Goal: Information Seeking & Learning: Learn about a topic

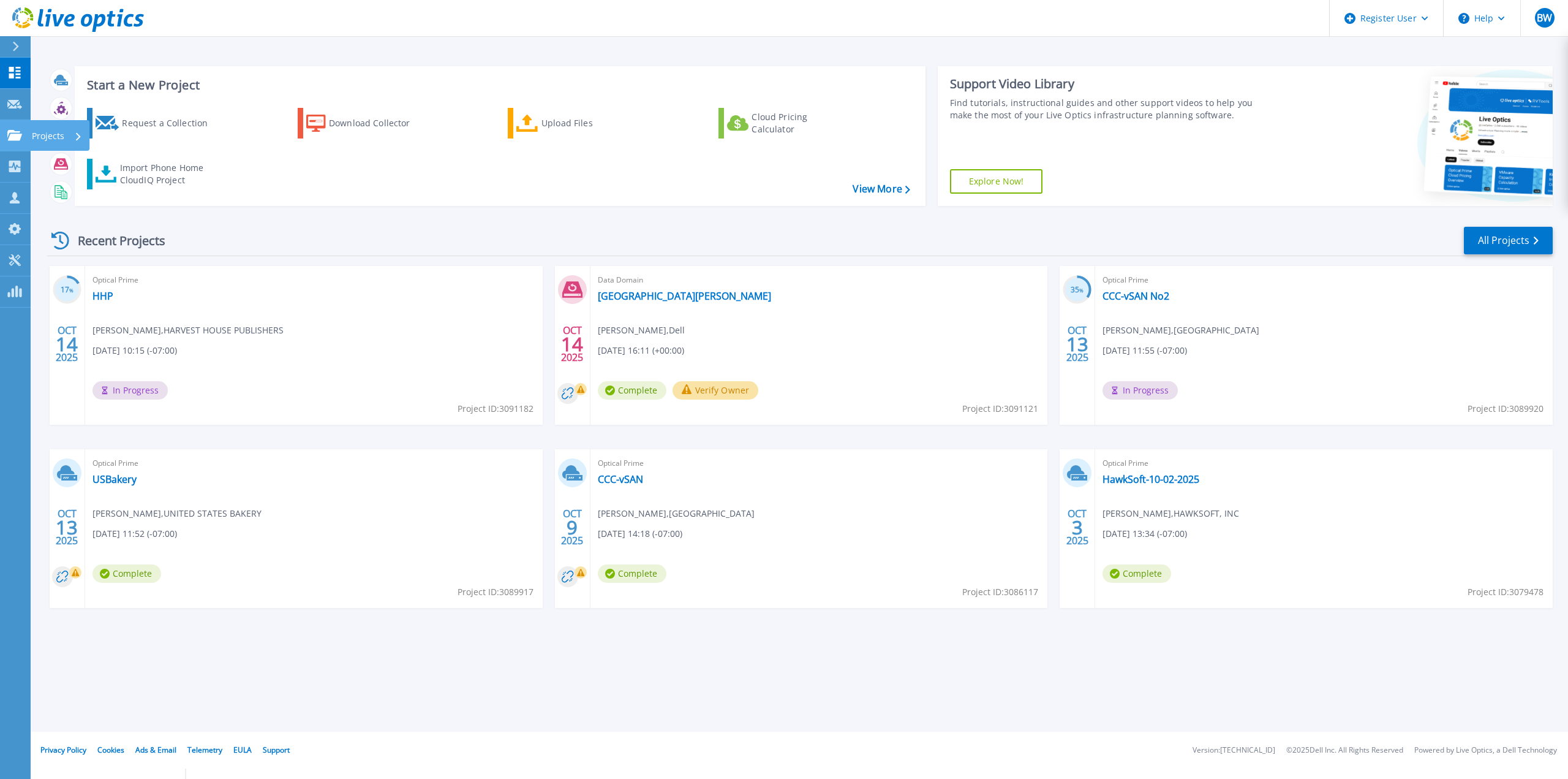
click at [15, 133] on icon at bounding box center [15, 135] width 15 height 10
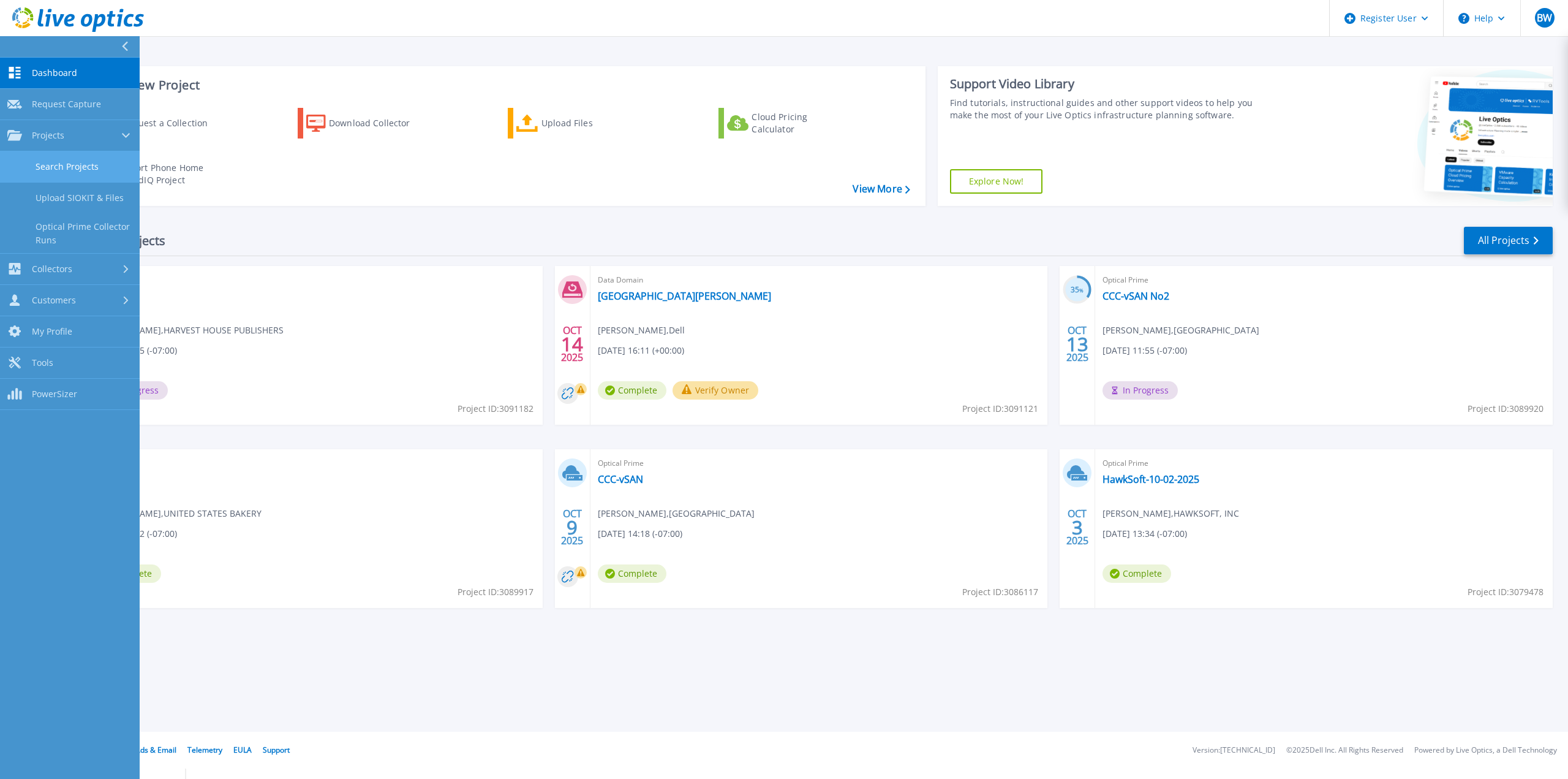
click at [35, 167] on link "Search Projects" at bounding box center [70, 167] width 139 height 31
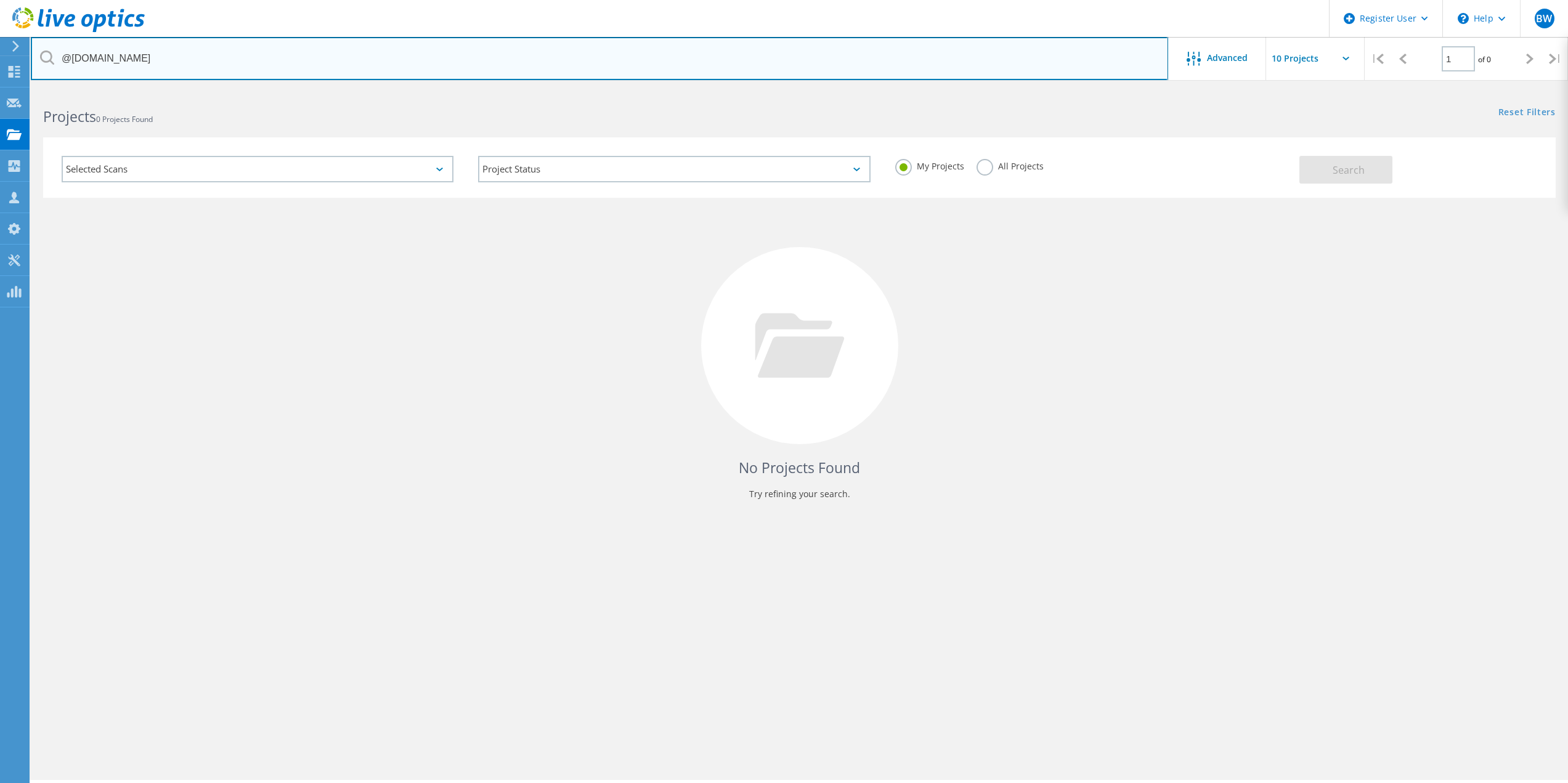
click at [210, 65] on input "@[DOMAIN_NAME]" at bounding box center [599, 58] width 1137 height 43
click at [211, 66] on input "@[DOMAIN_NAME]" at bounding box center [599, 58] width 1137 height 43
paste input "[EMAIL_ADDRESS][DOMAIN_NAME]"
type input "[EMAIL_ADDRESS][DOMAIN_NAME]"
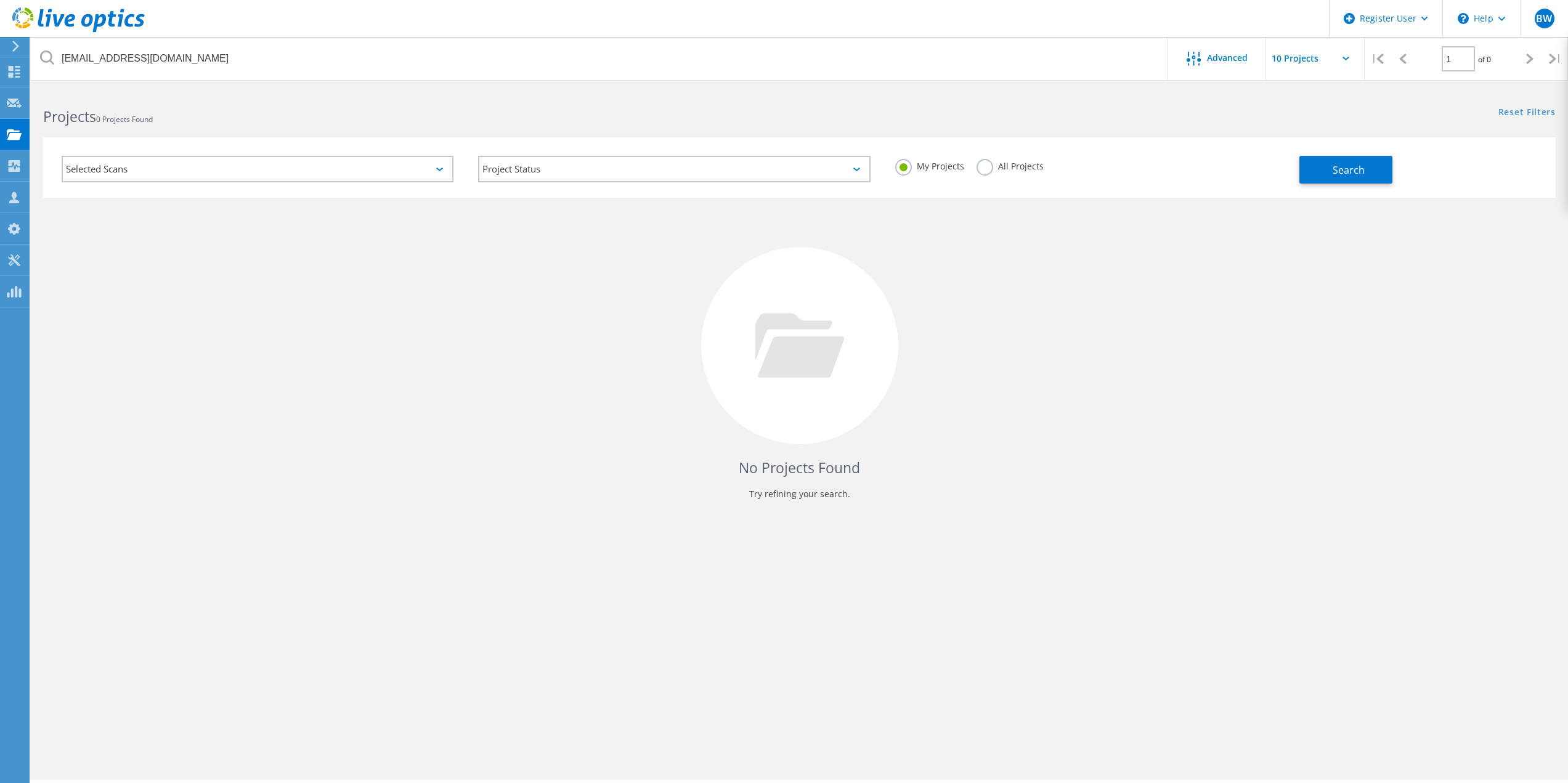
click at [980, 163] on label "All Projects" at bounding box center [1010, 164] width 67 height 12
click at [0, 0] on input "All Projects" at bounding box center [0, 0] width 0 height 0
click at [1377, 170] on button "Search" at bounding box center [1345, 170] width 93 height 28
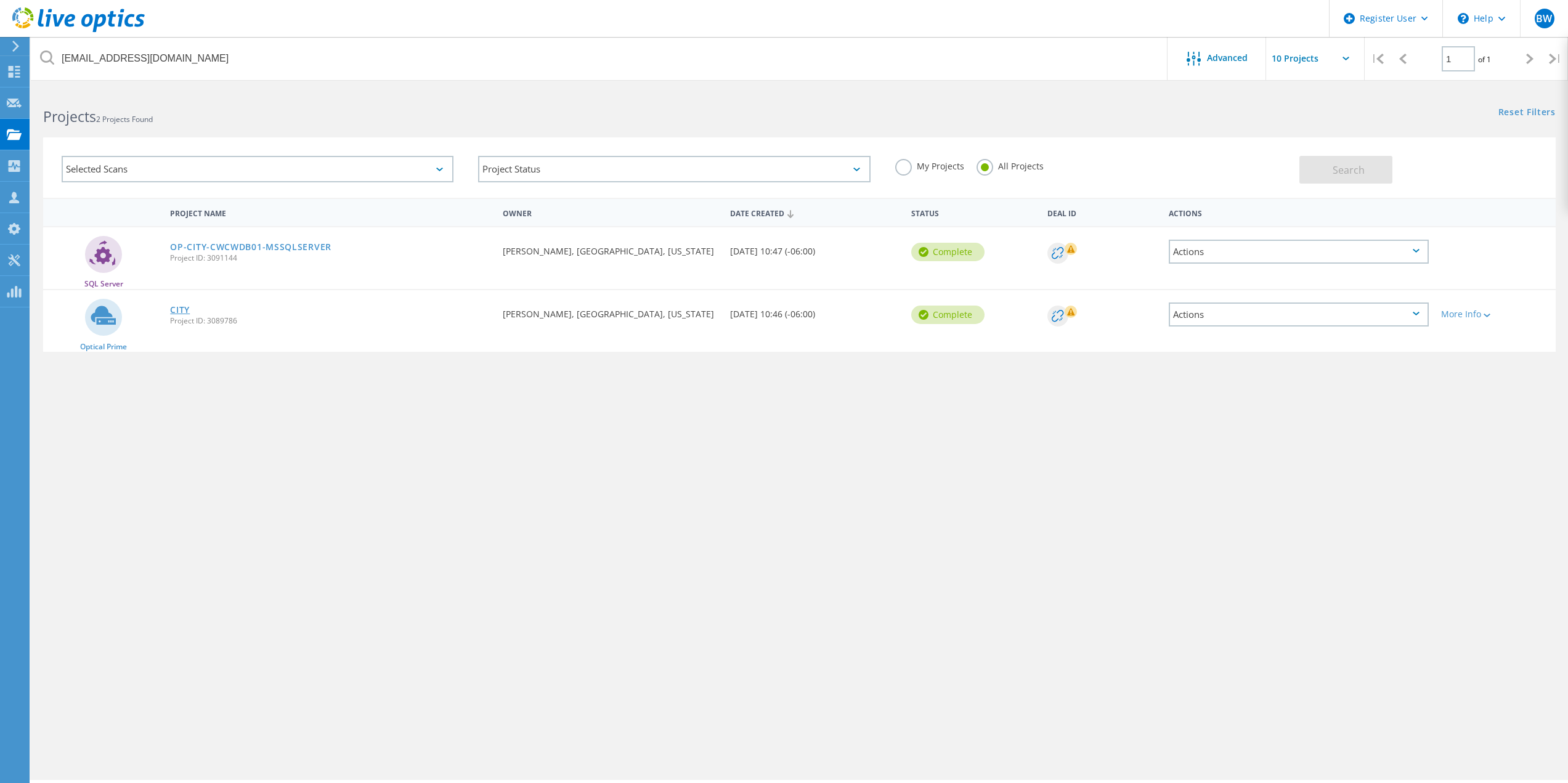
click at [176, 309] on link "CITY" at bounding box center [180, 310] width 20 height 9
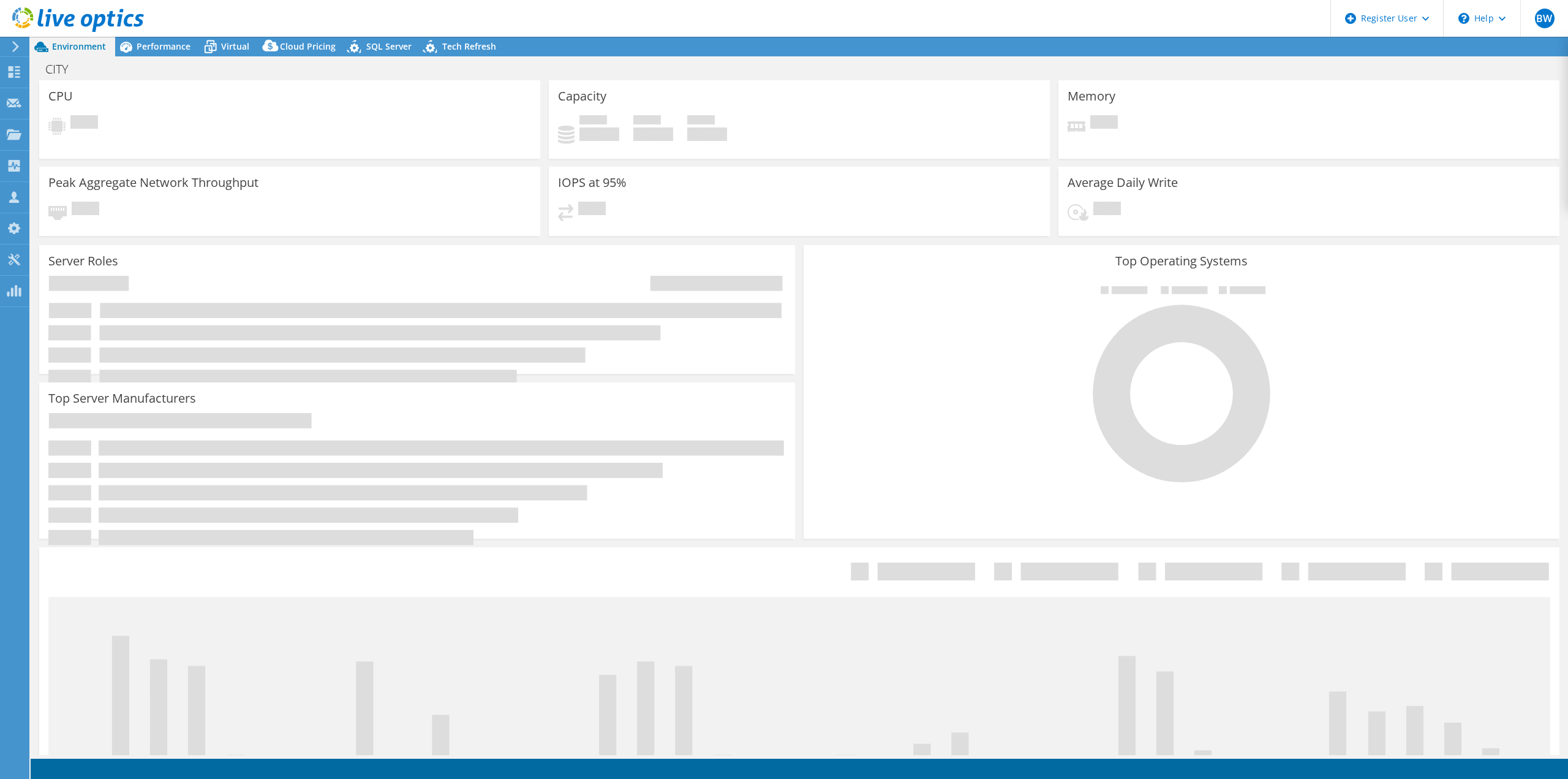
select select "USD"
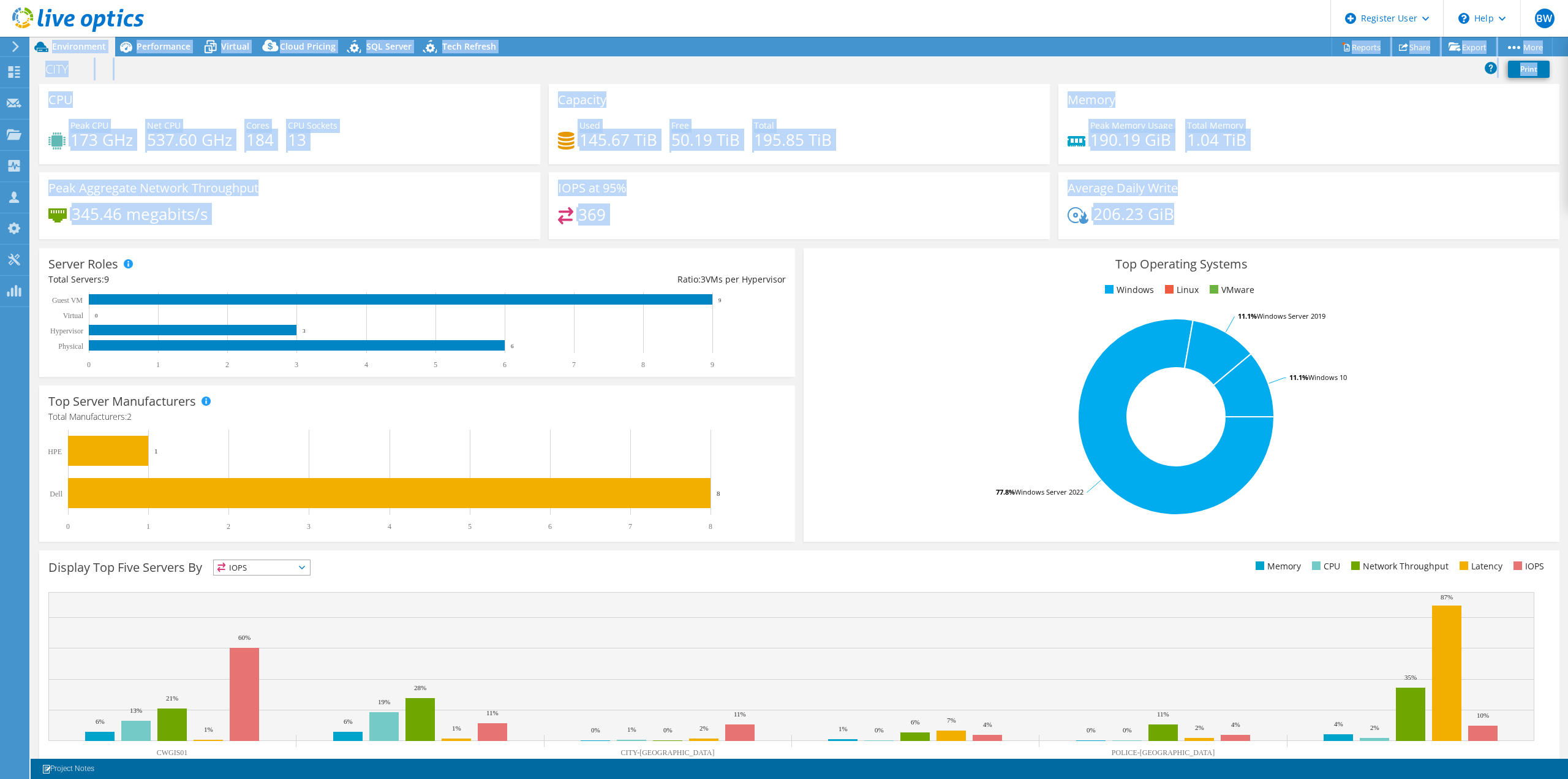
drag, startPoint x: 1821, startPoint y: 155, endPoint x: 2116, endPoint y: 127, distance: 296.3
click at [1567, 127] on html "BW Dell User Branden Westhoff Branden.Westhoff@dell.com Dell My Profile Log Out…" at bounding box center [784, 390] width 1568 height 779
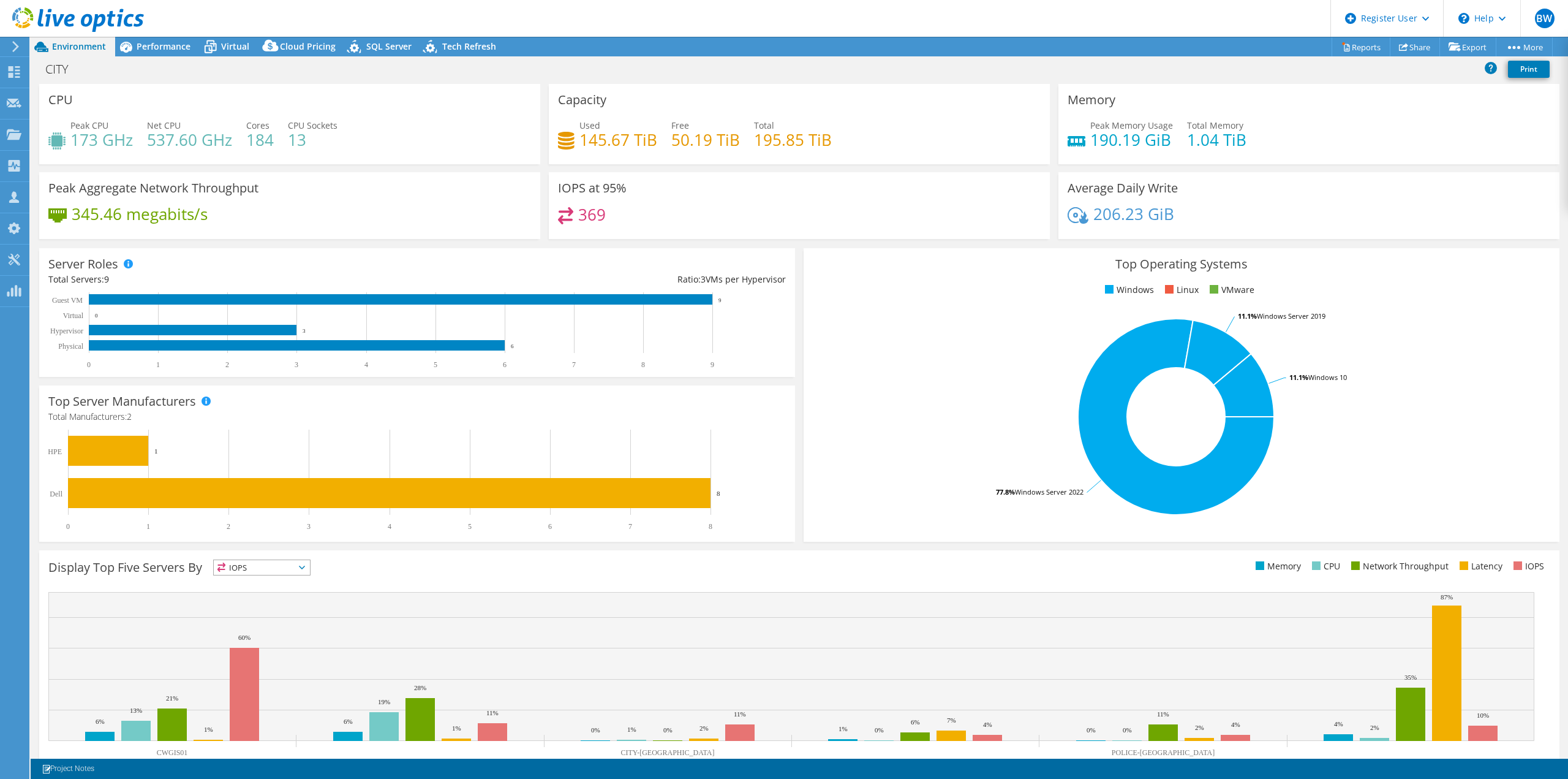
click at [1309, 217] on div "206.23 GiB" at bounding box center [1309, 220] width 483 height 26
click at [162, 47] on span "Performance" at bounding box center [164, 46] width 54 height 12
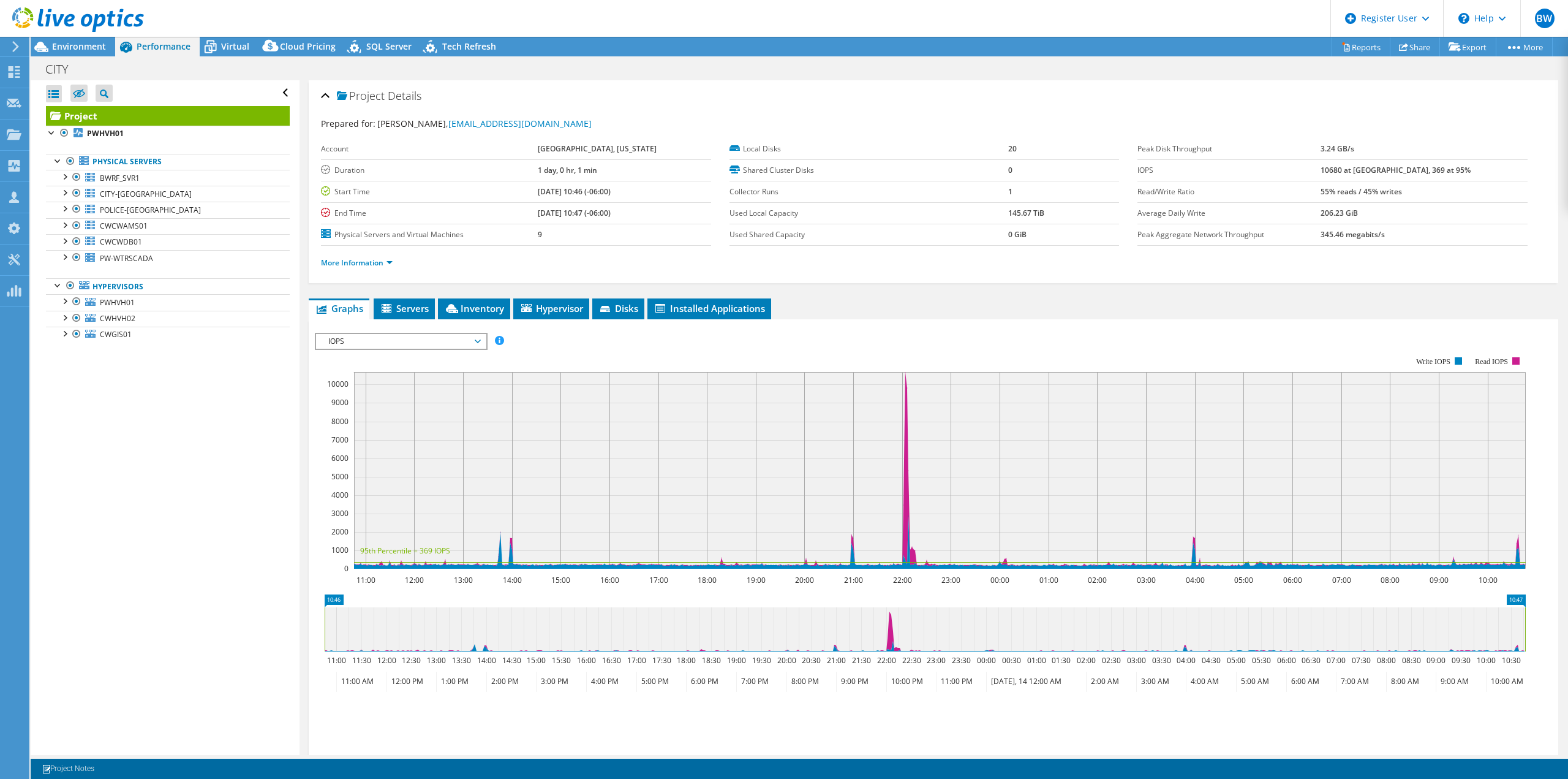
click at [447, 337] on span "IOPS" at bounding box center [401, 341] width 158 height 15
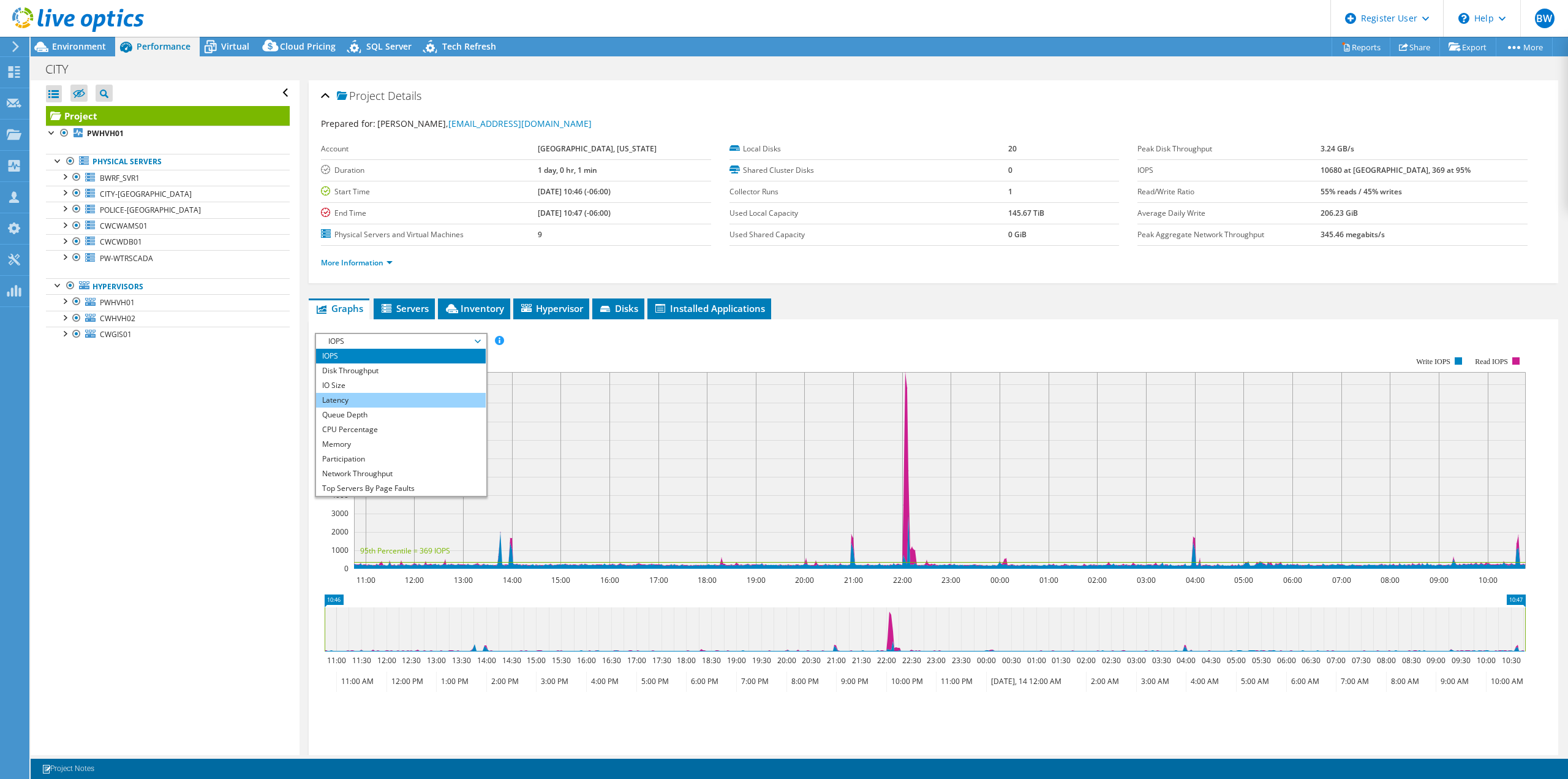
click at [344, 401] on li "Latency" at bounding box center [401, 400] width 170 height 15
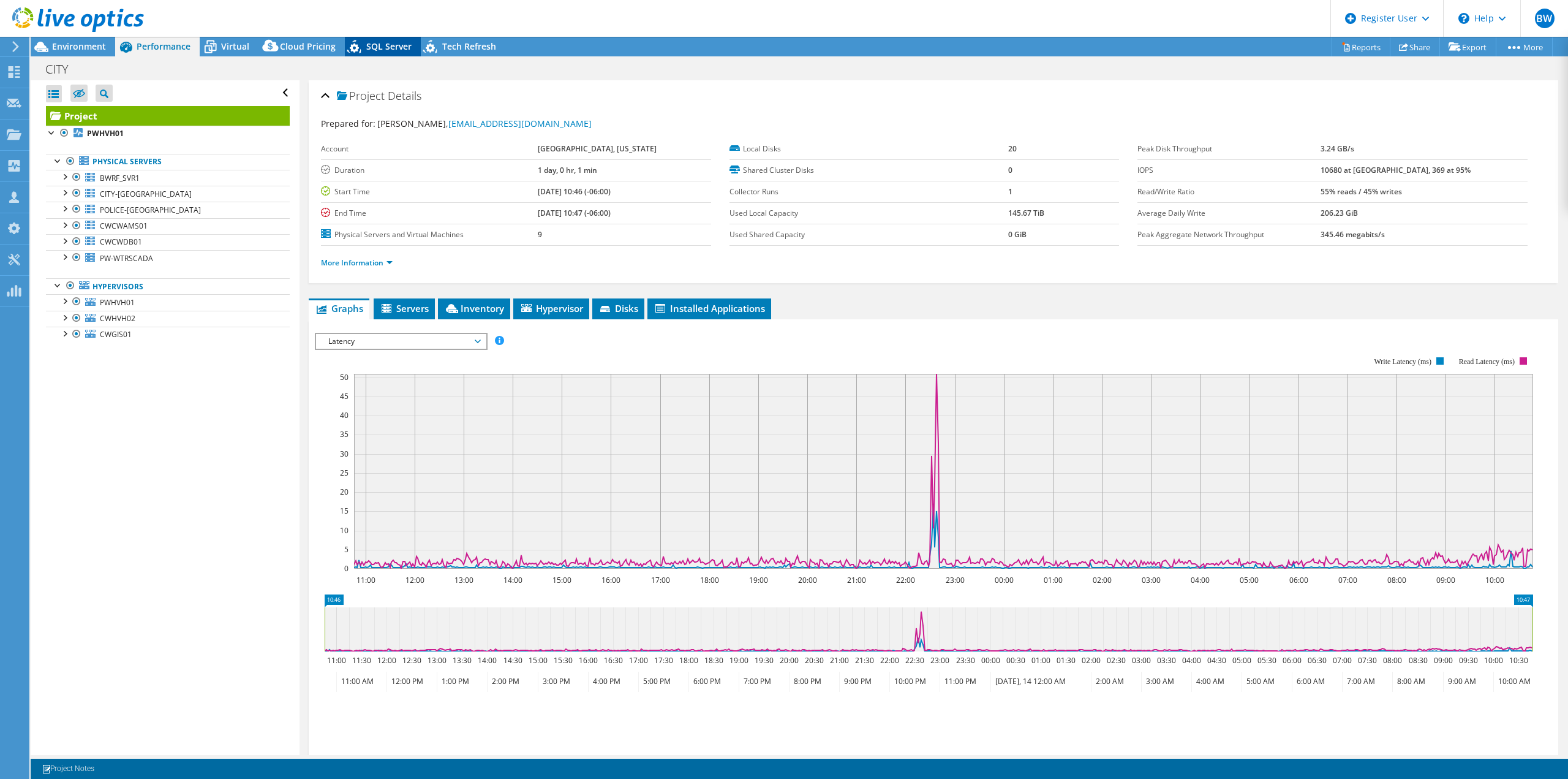
click at [386, 48] on span "SQL Server" at bounding box center [389, 46] width 45 height 12
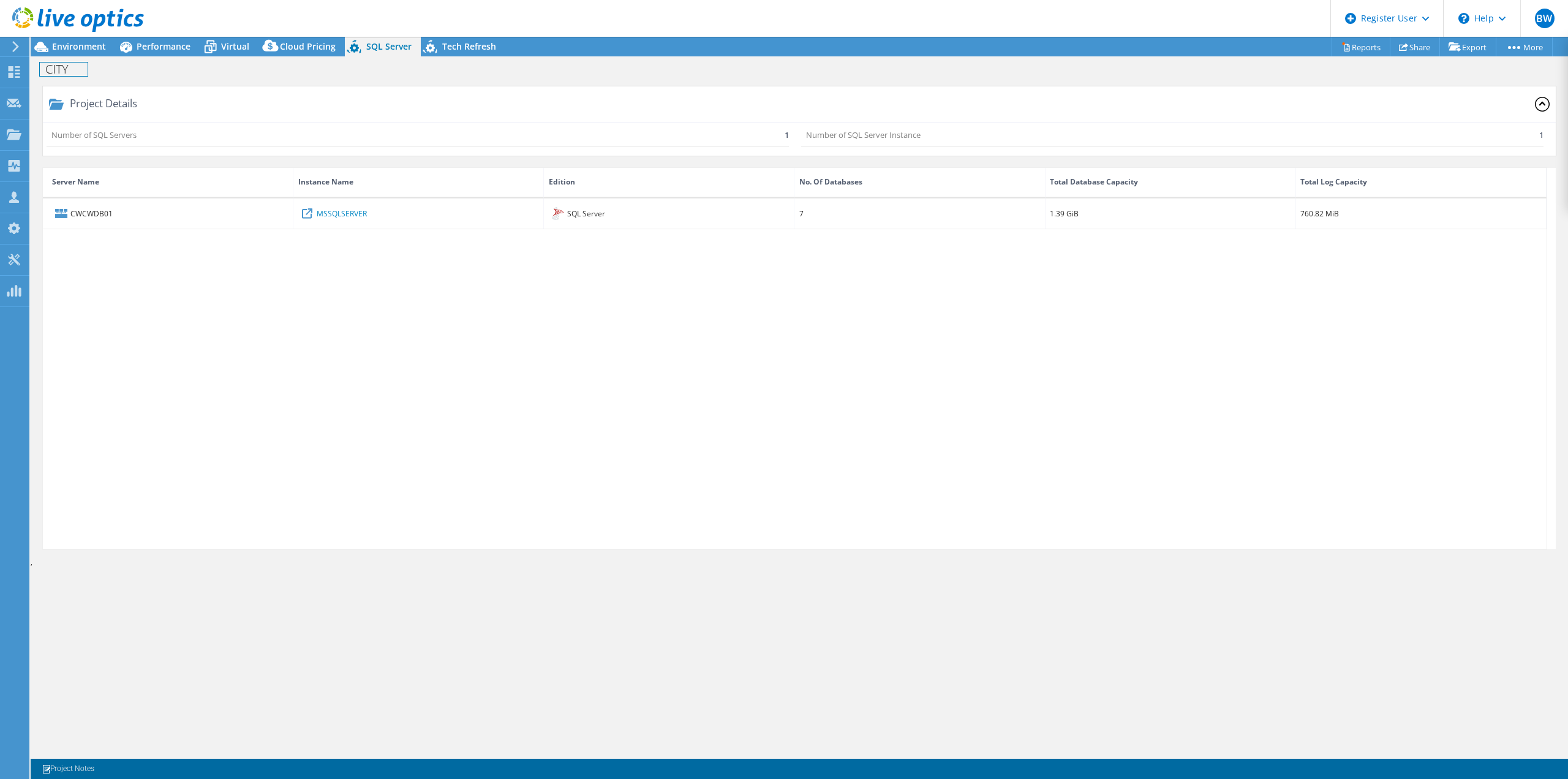
click at [79, 58] on div "CITY Print" at bounding box center [799, 68] width 1538 height 22
click at [79, 54] on div "Environment" at bounding box center [72, 46] width 85 height 20
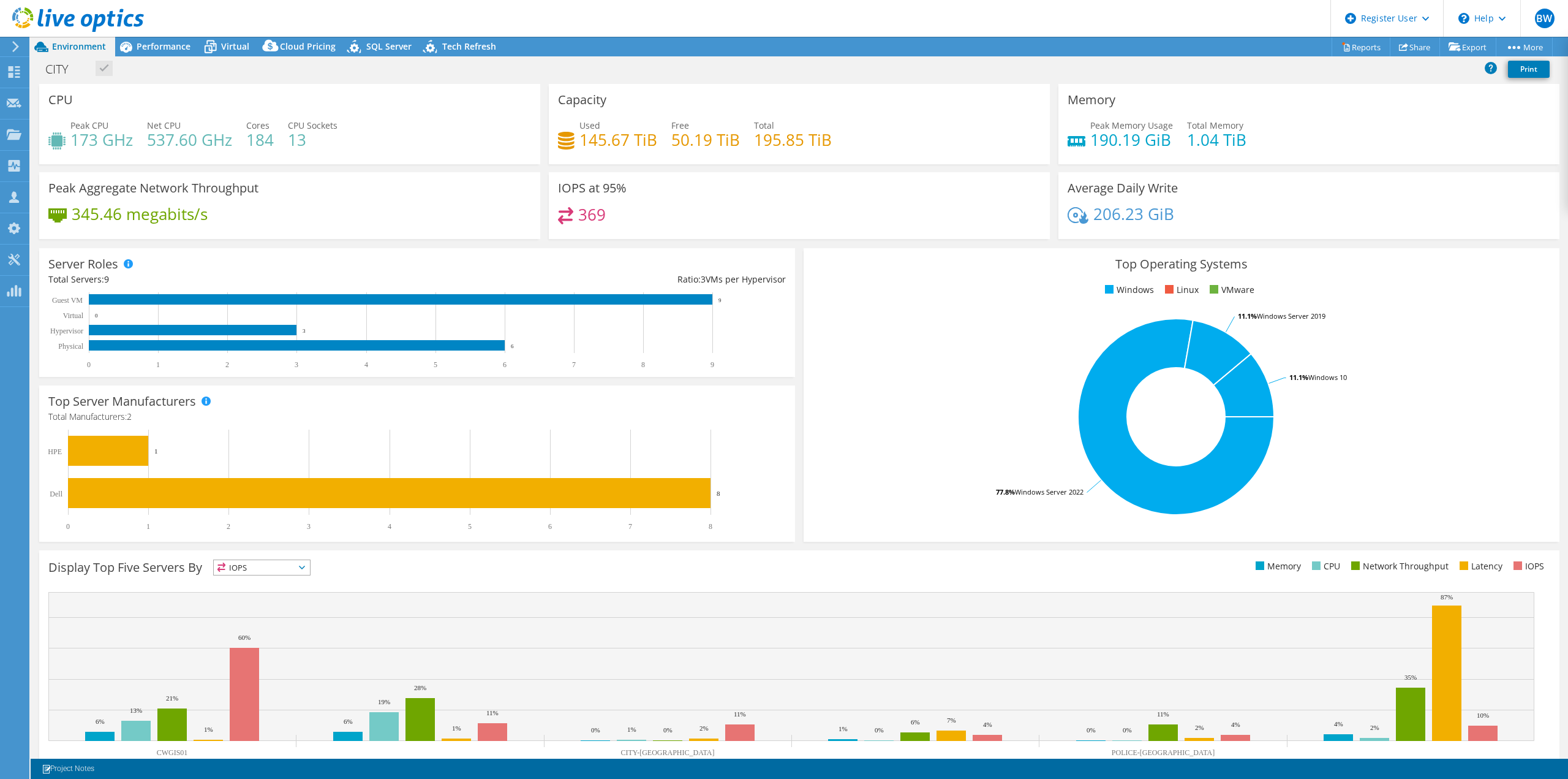
click at [89, 32] on div at bounding box center [72, 20] width 144 height 41
click at [454, 44] on span "Tech Refresh" at bounding box center [469, 46] width 54 height 12
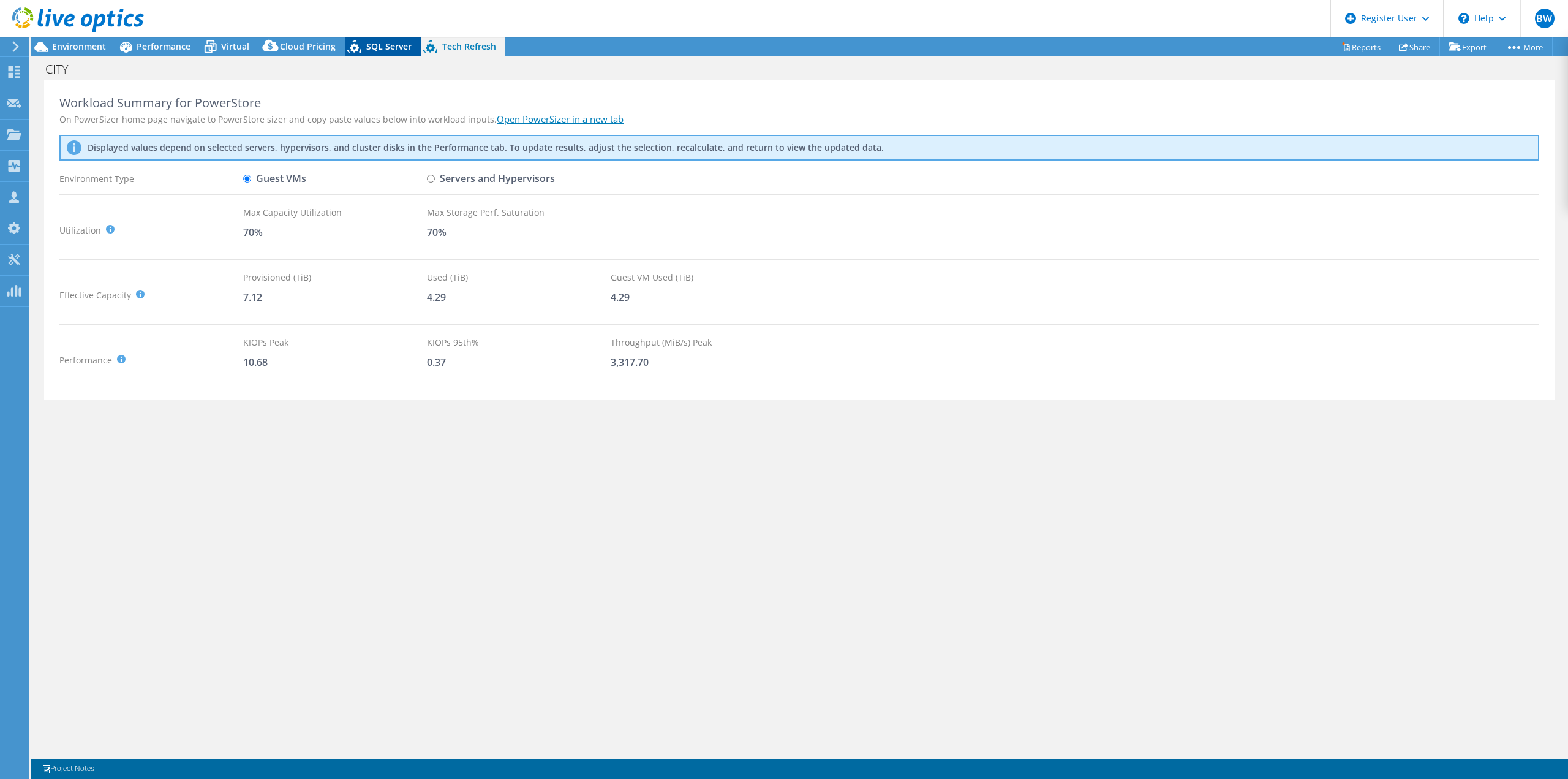
click at [366, 42] on span "SQL Server" at bounding box center [389, 46] width 45 height 12
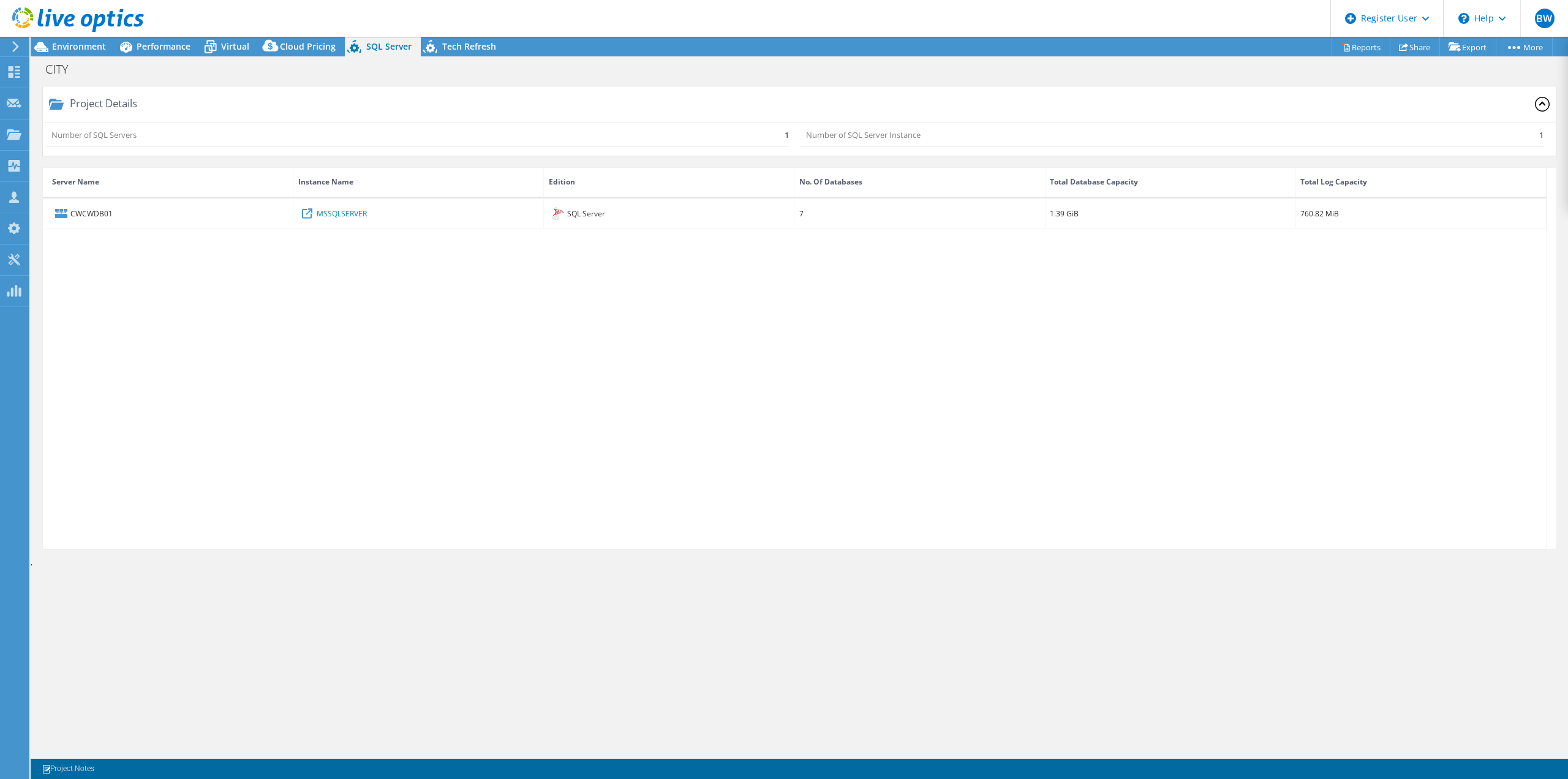
click at [421, 35] on header "BW Dell User Branden Westhoff Branden.Westhoff@dell.com Dell My Profile Log Out…" at bounding box center [784, 18] width 1568 height 37
click at [434, 45] on icon at bounding box center [432, 48] width 22 height 25
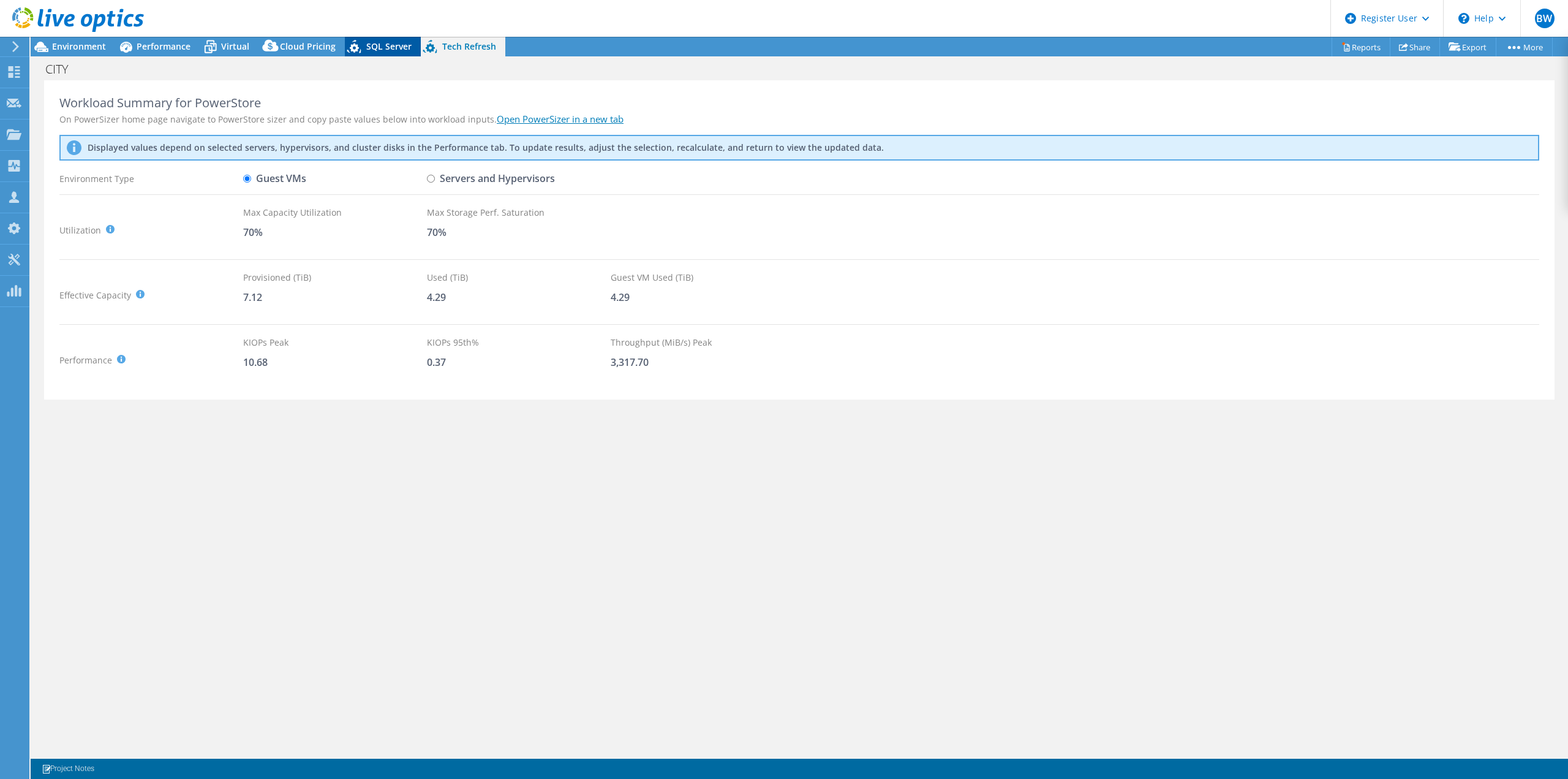
click at [349, 52] on icon at bounding box center [355, 48] width 22 height 25
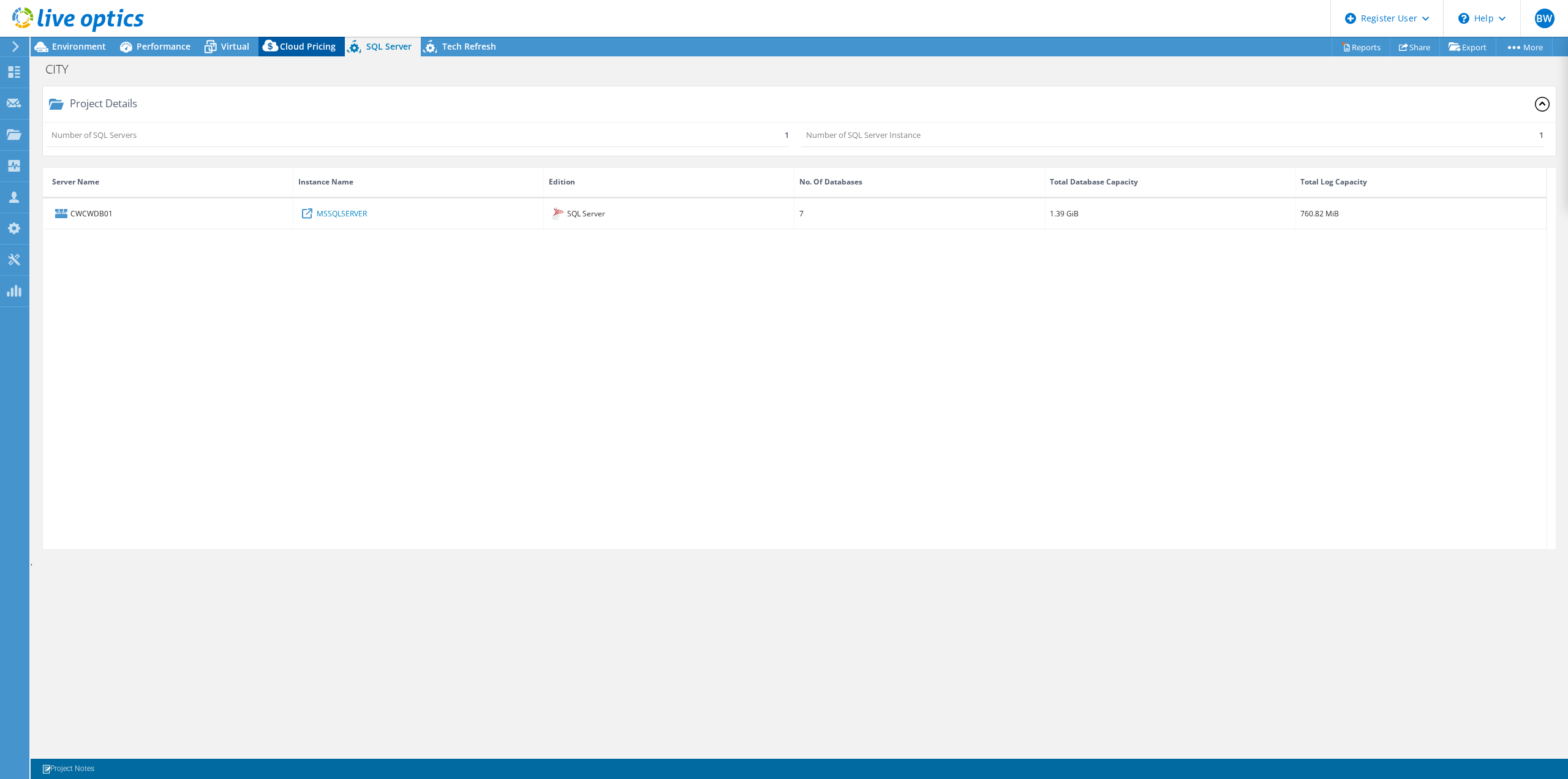
click at [276, 59] on icon at bounding box center [271, 48] width 24 height 24
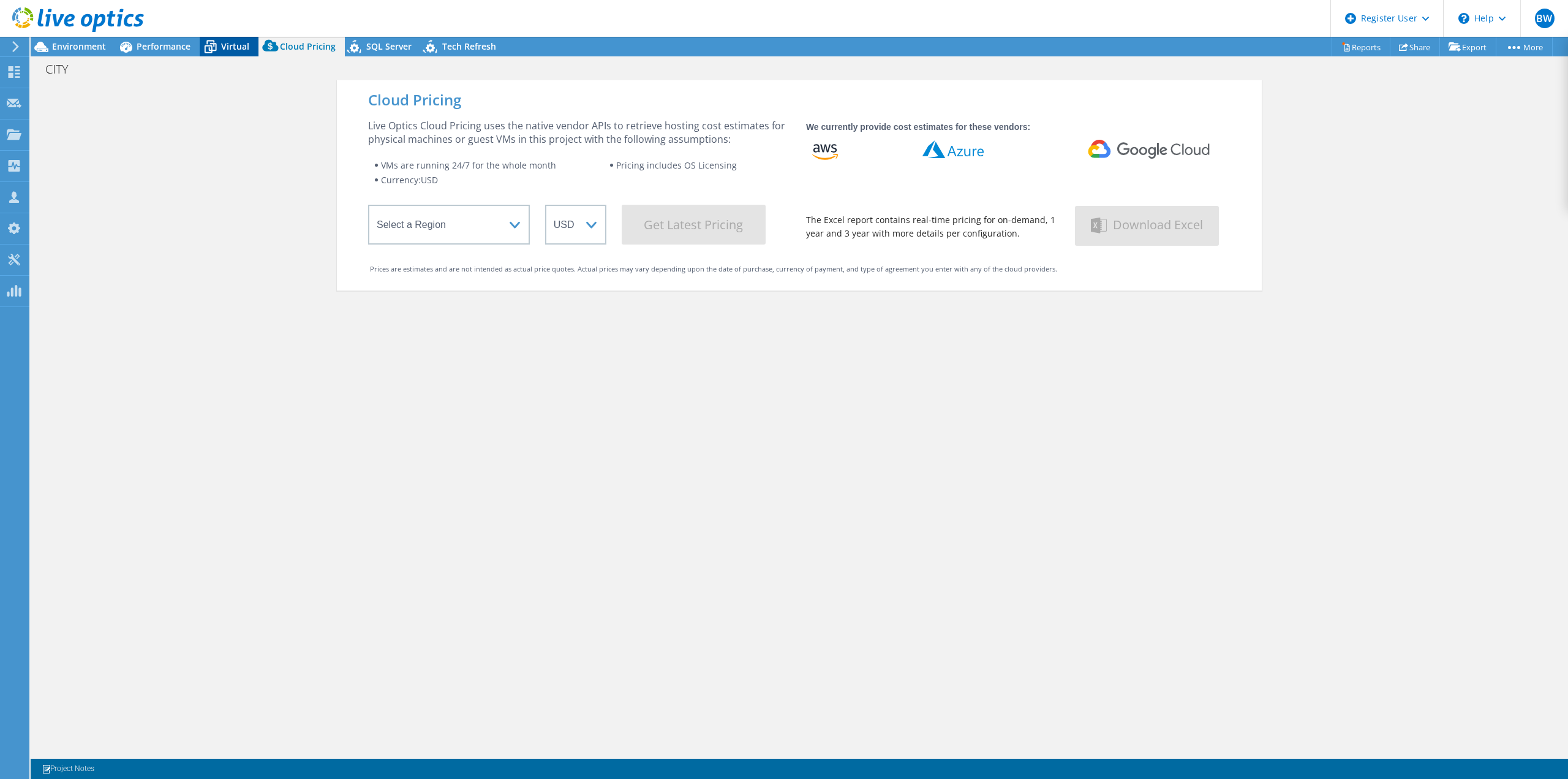
click at [236, 41] on span "Virtual" at bounding box center [236, 46] width 28 height 12
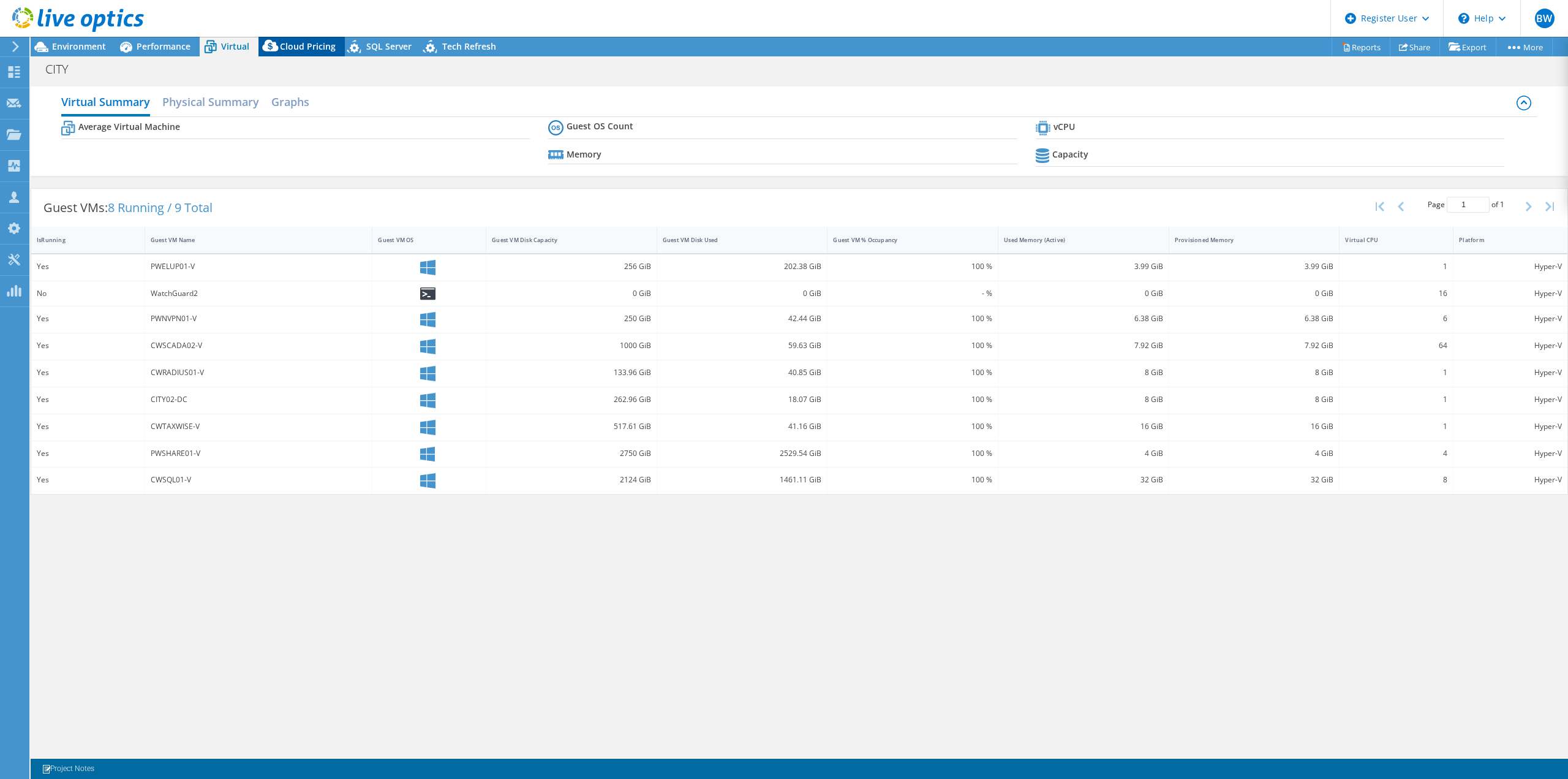
click at [312, 48] on span "Cloud Pricing" at bounding box center [307, 46] width 56 height 12
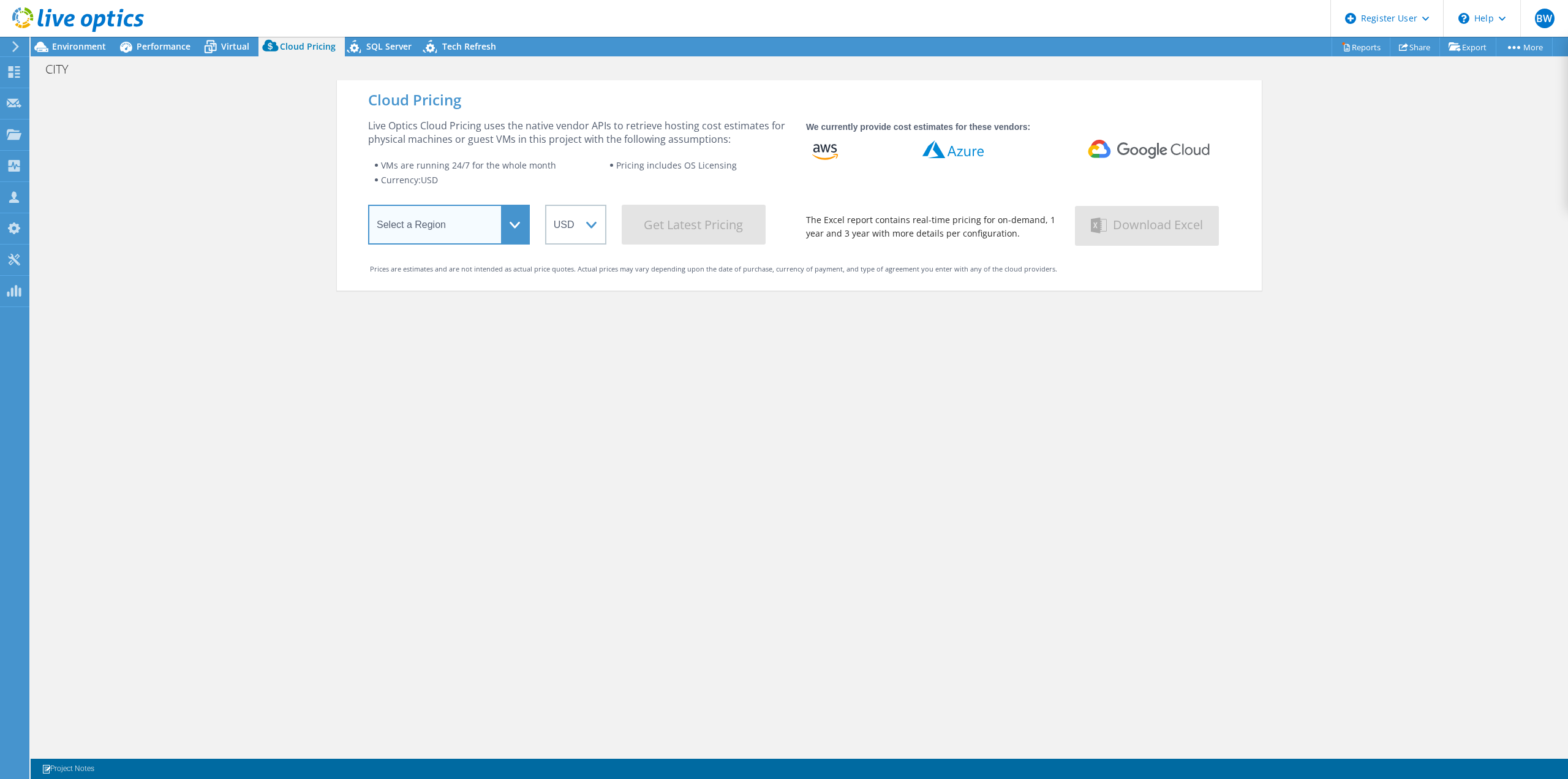
click at [433, 235] on select "Select a Region Asia Pacific (Hong Kong) Asia Pacific (Mumbai) Asia Pacific (Se…" at bounding box center [449, 224] width 162 height 40
select select "USWest"
click at [368, 207] on select "Select a Region Asia Pacific (Hong Kong) Asia Pacific (Mumbai) Asia Pacific (Se…" at bounding box center [449, 224] width 162 height 40
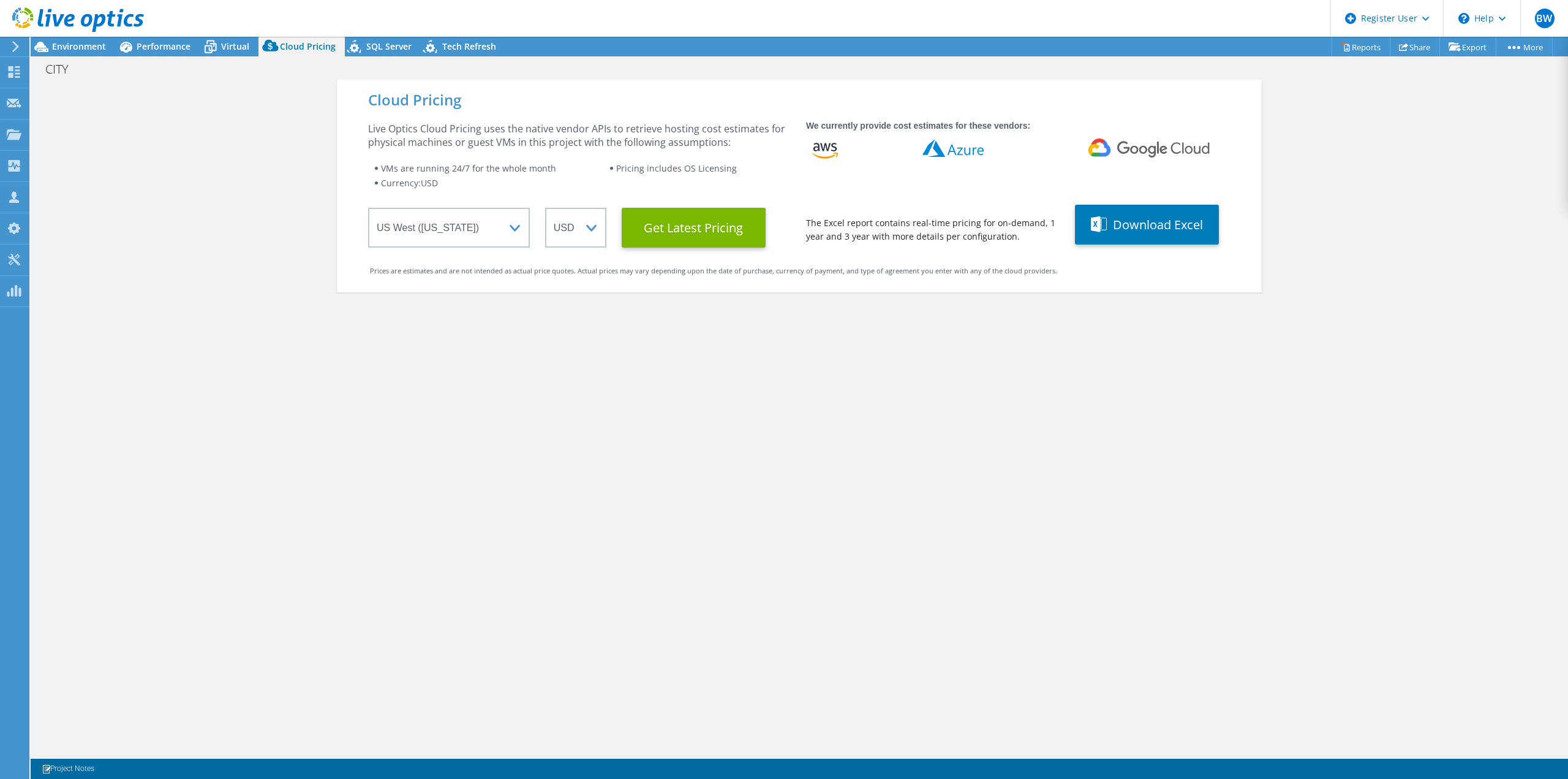
click at [727, 205] on div "Live Optics Cloud Pricing uses the native vendor APIs to retrieve hosting cost …" at bounding box center [580, 184] width 422 height 125
click at [717, 221] on Latest "Get Latest Pricing" at bounding box center [693, 228] width 144 height 40
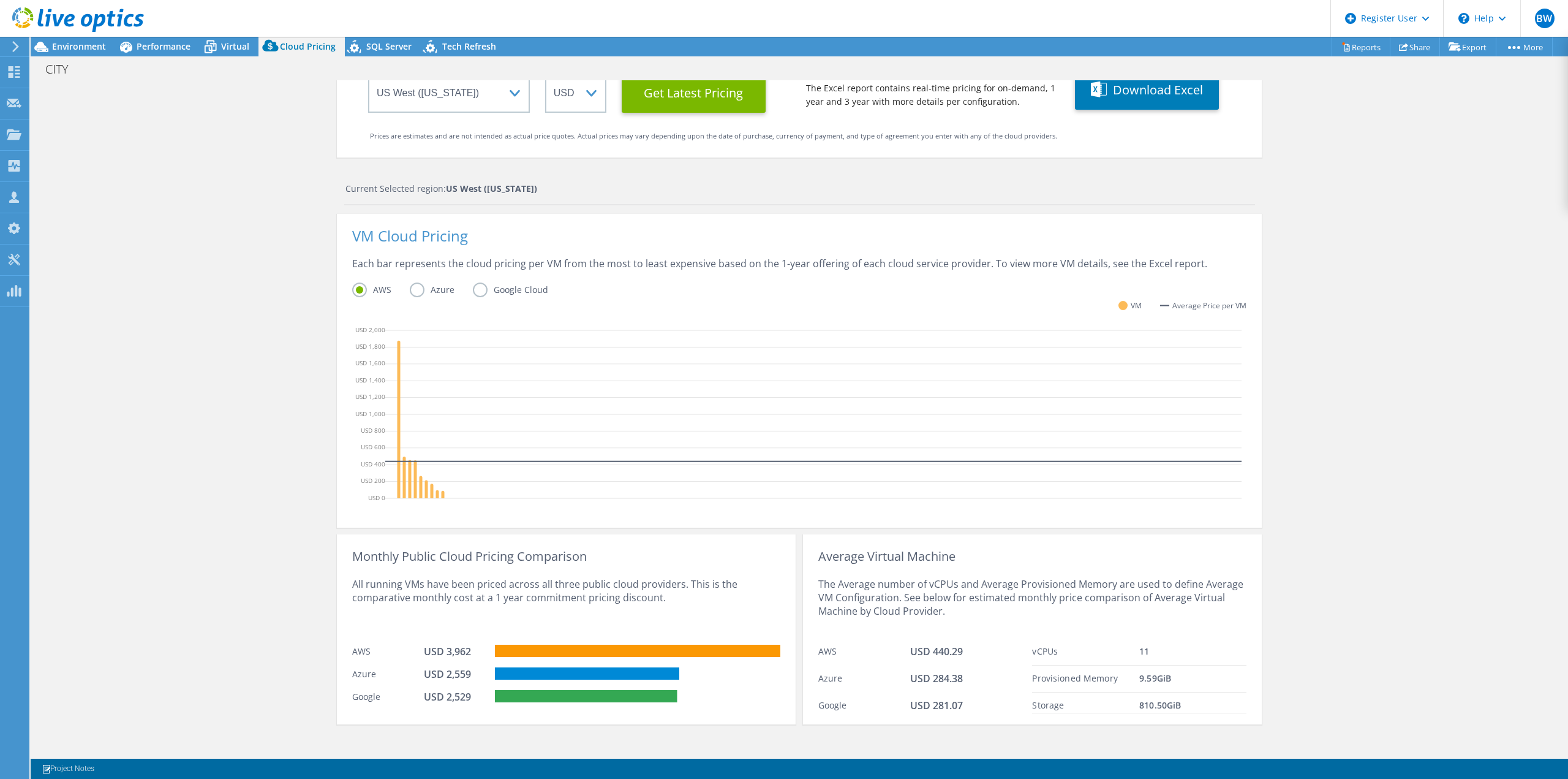
scroll to position [144, 0]
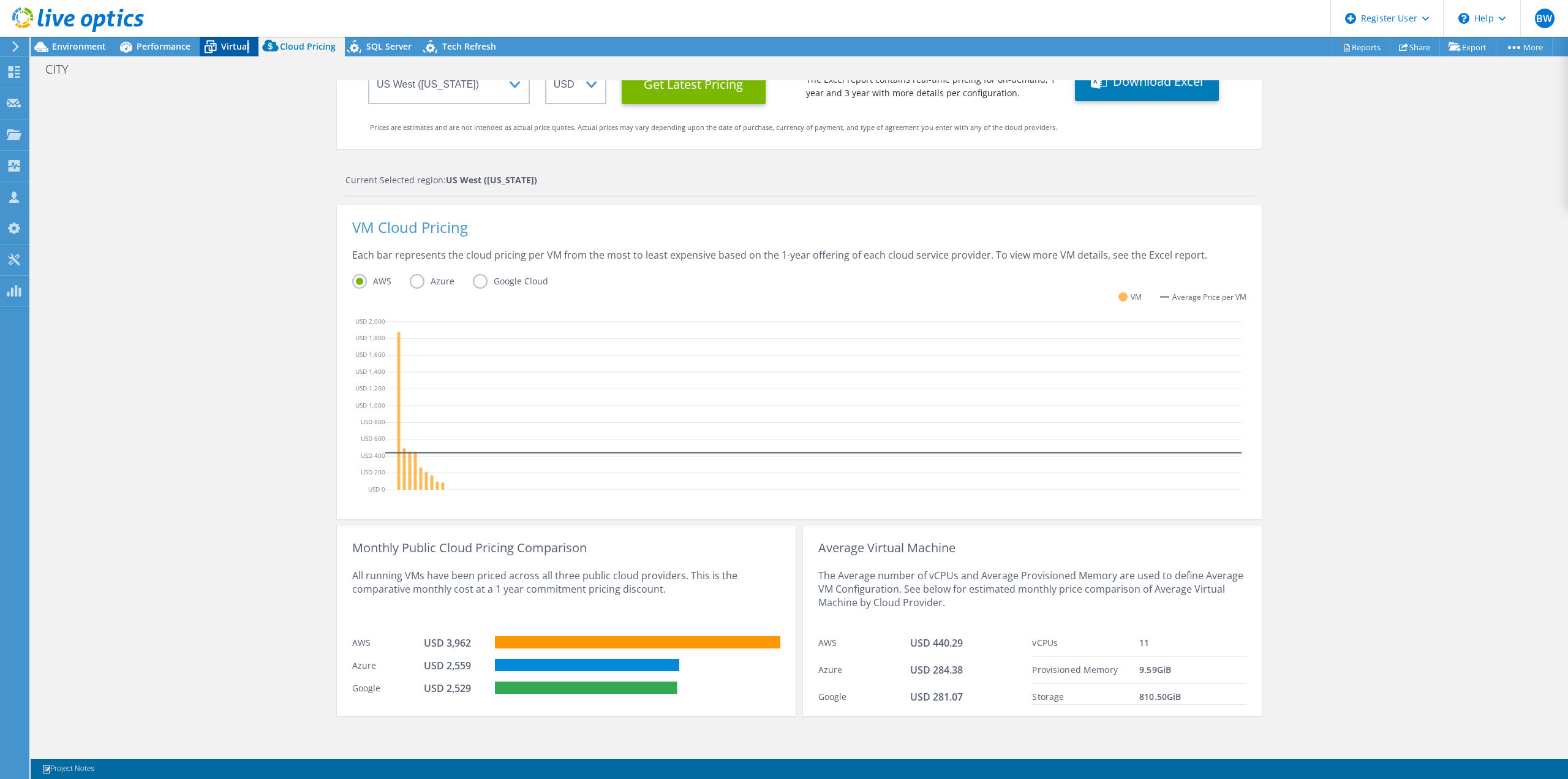
click at [246, 45] on span "Virtual" at bounding box center [236, 46] width 28 height 12
